Goal: Information Seeking & Learning: Learn about a topic

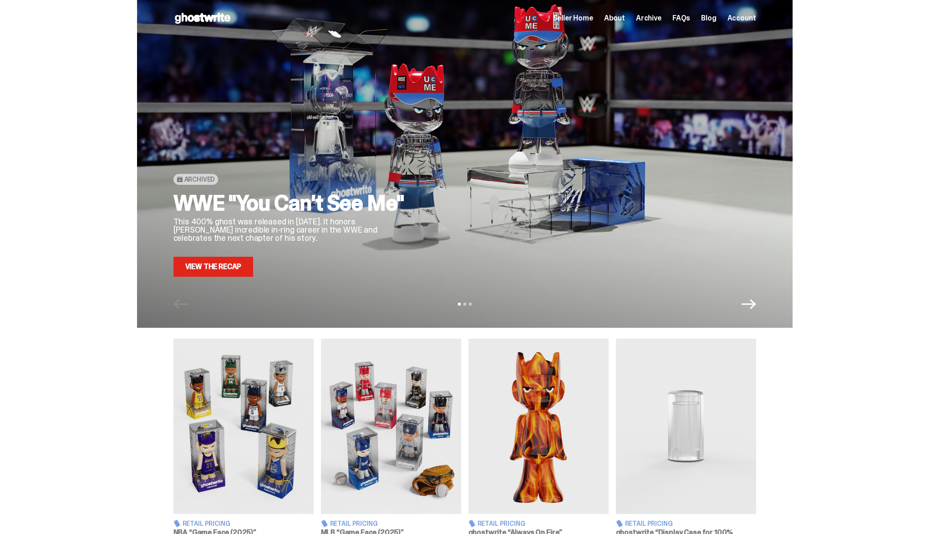
click at [590, 21] on span "Seller Home" at bounding box center [573, 18] width 40 height 7
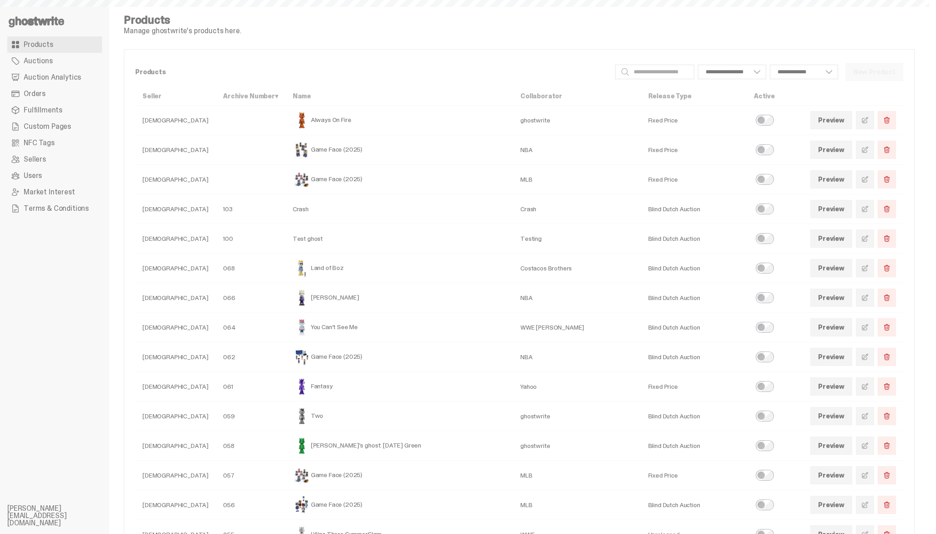
select select
click at [64, 95] on link "Orders" at bounding box center [54, 94] width 95 height 16
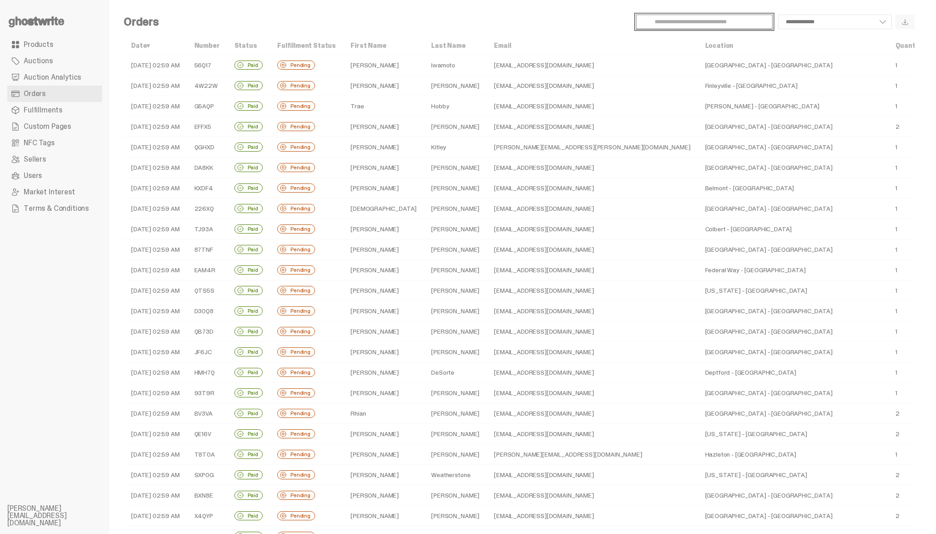
click at [689, 25] on input "Search" at bounding box center [704, 22] width 137 height 15
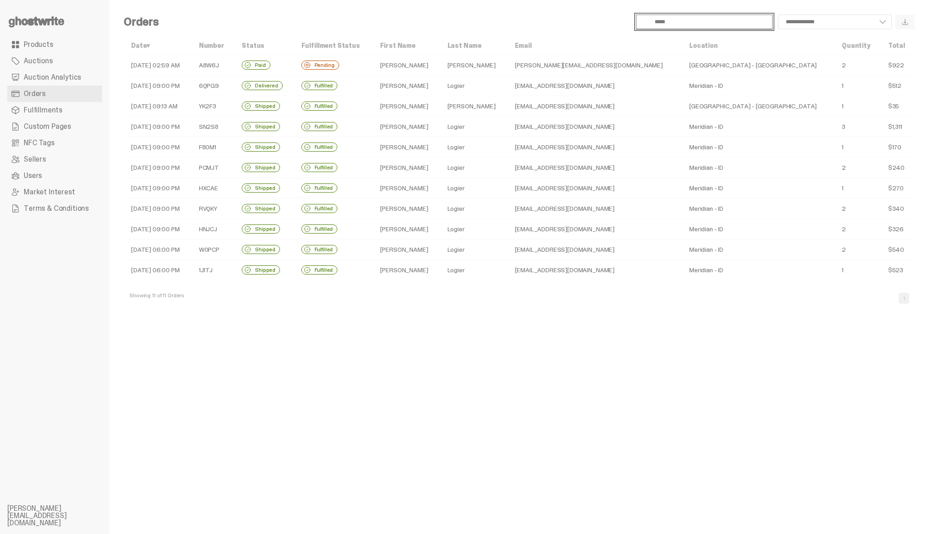
type input "*****"
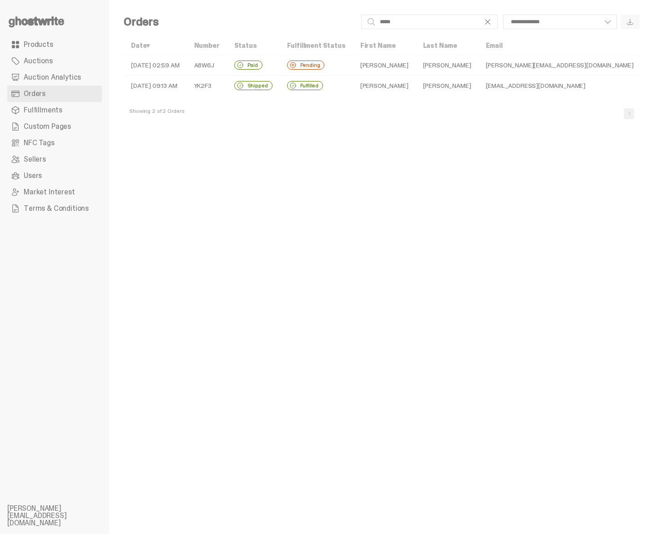
click at [163, 64] on td "10-04-25 02:59 AM" at bounding box center [155, 65] width 63 height 20
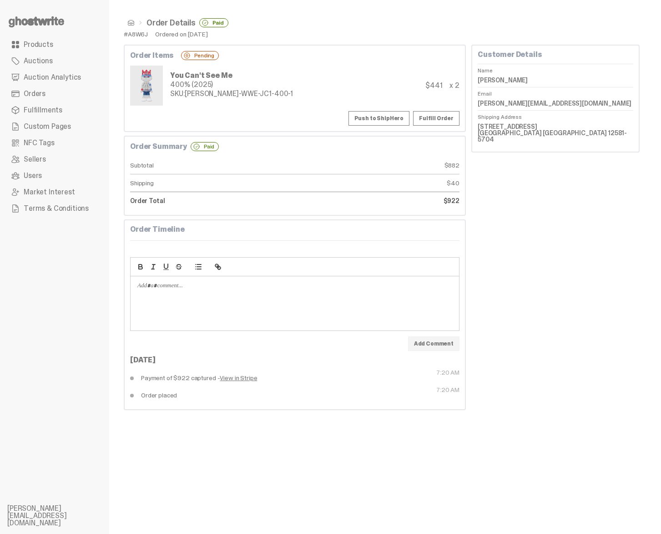
click at [507, 127] on dd "112 N Farm Way Stanfordville NY 12581-5704" at bounding box center [556, 133] width 156 height 26
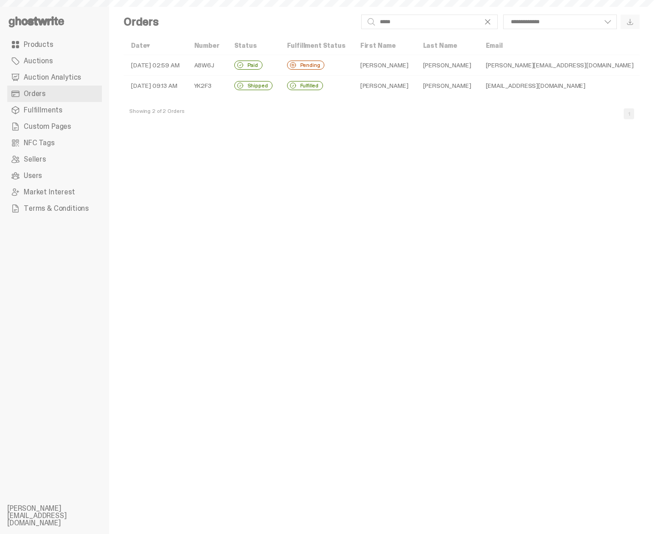
select select
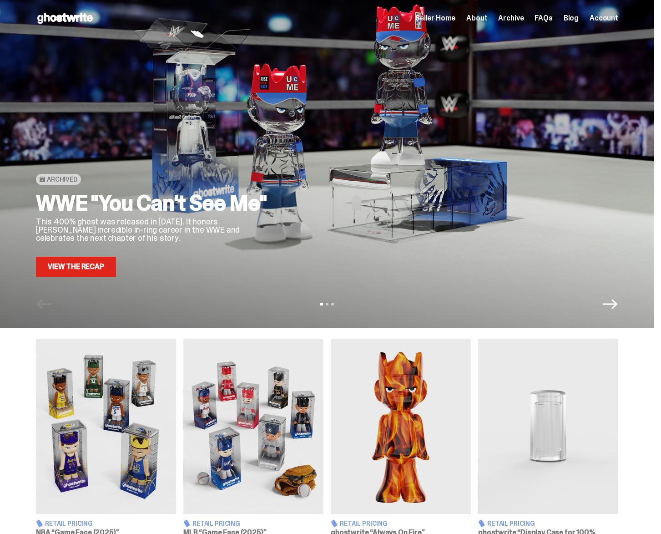
click at [89, 267] on link "View the Recap" at bounding box center [76, 267] width 80 height 20
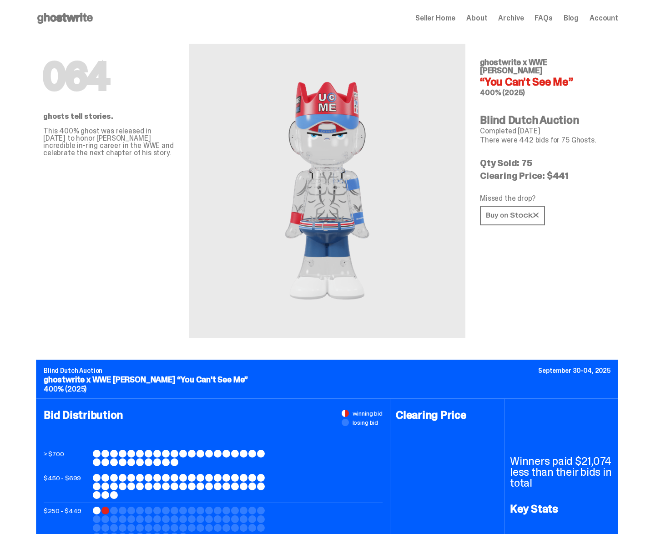
click at [71, 218] on div "064 ghosts tell stories. This 400% ghost was released in September of 2025 to h…" at bounding box center [108, 186] width 131 height 301
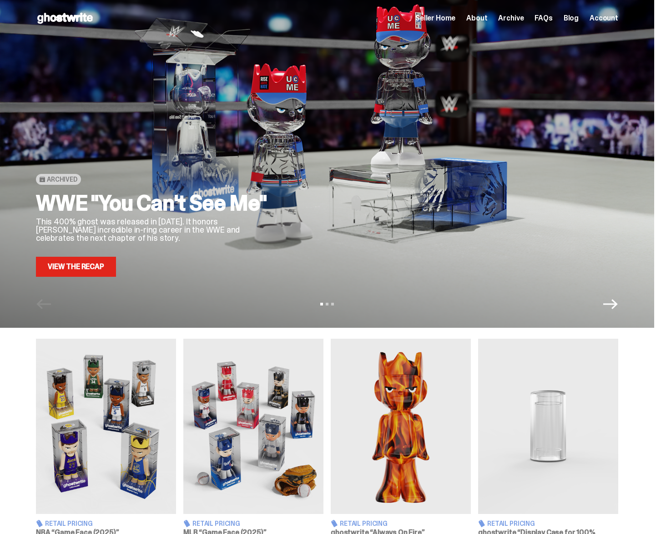
click at [58, 270] on link "View the Recap" at bounding box center [76, 267] width 80 height 20
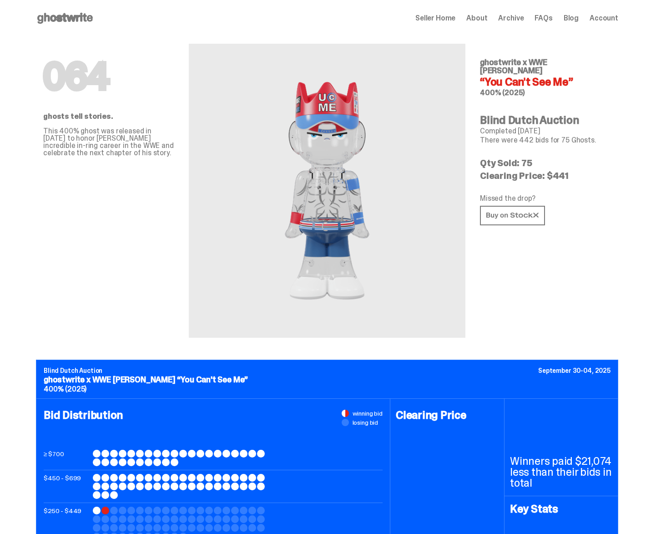
click at [522, 20] on span "Archive" at bounding box center [510, 18] width 25 height 7
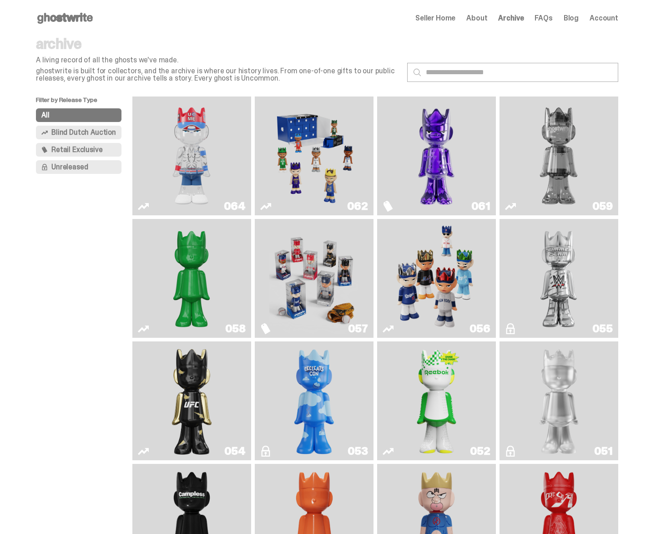
click at [180, 146] on img "You Can't See Me" at bounding box center [191, 156] width 89 height 112
